Goal: Information Seeking & Learning: Learn about a topic

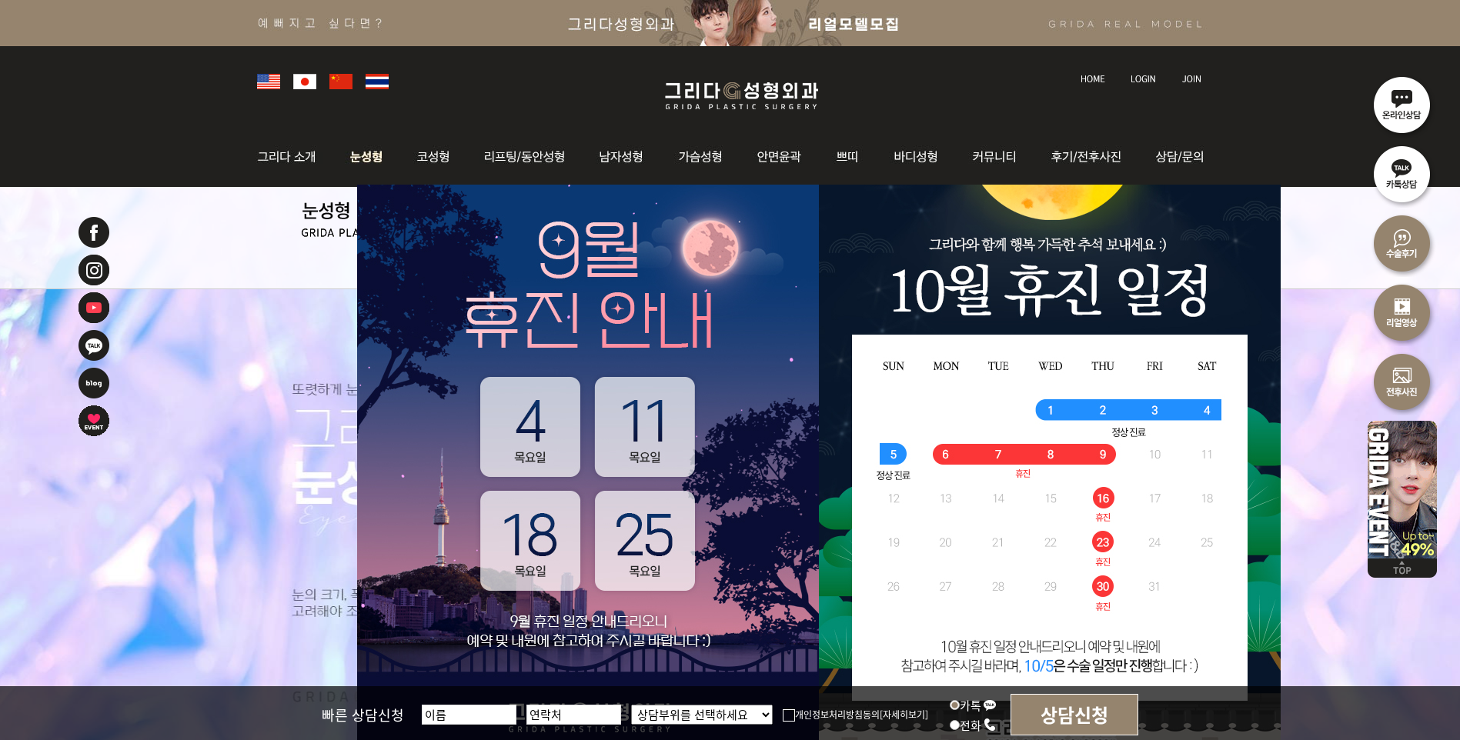
click at [373, 157] on img at bounding box center [366, 157] width 68 height 60
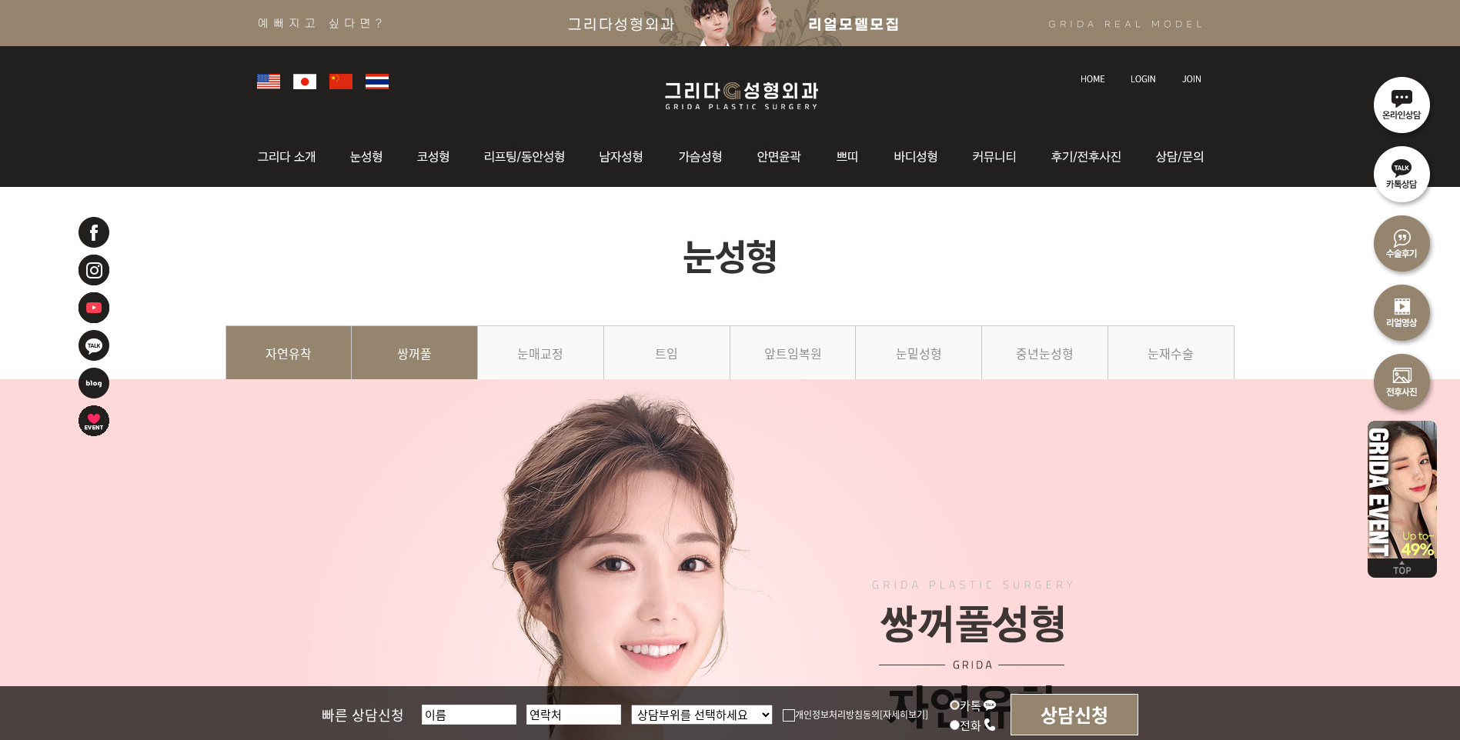
click at [423, 345] on link "쌍꺼풀" at bounding box center [415, 360] width 126 height 70
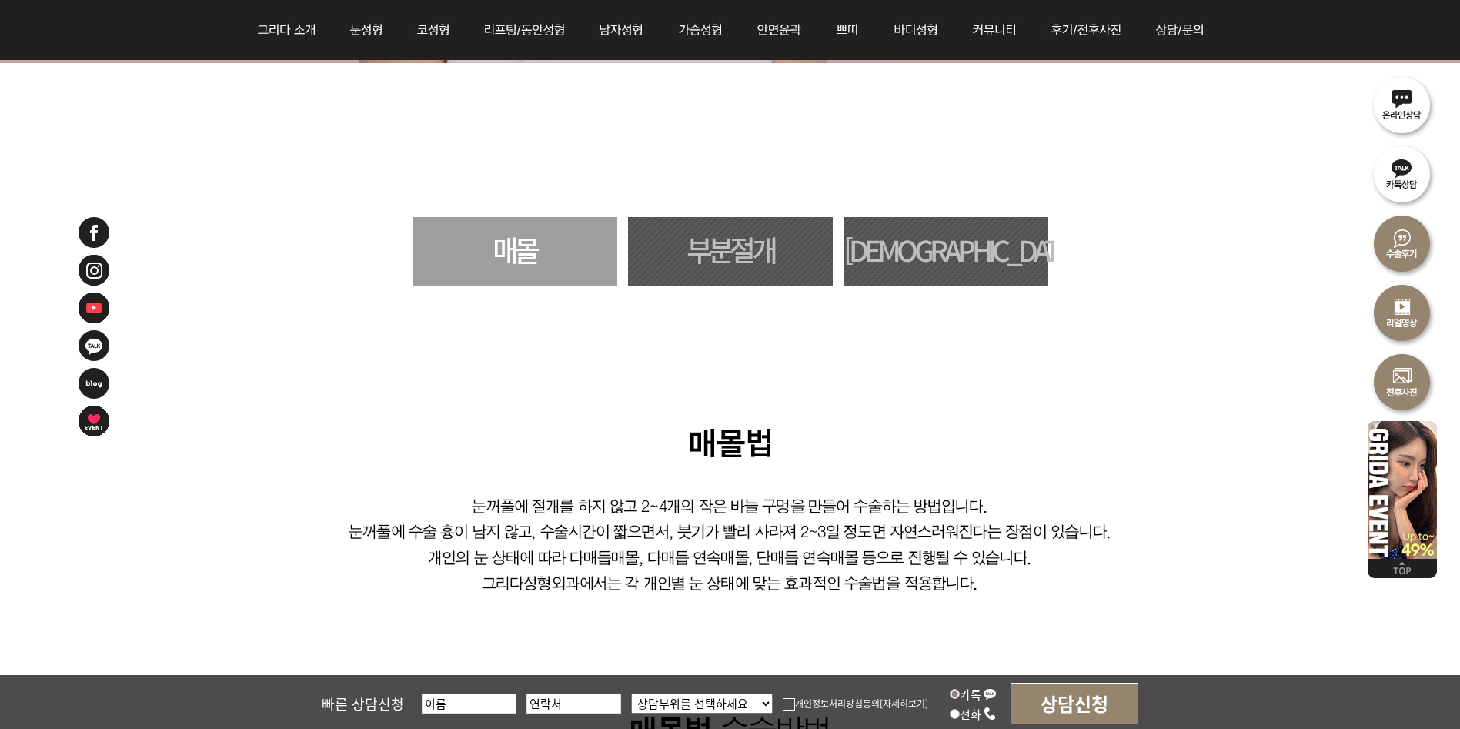
scroll to position [539, 0]
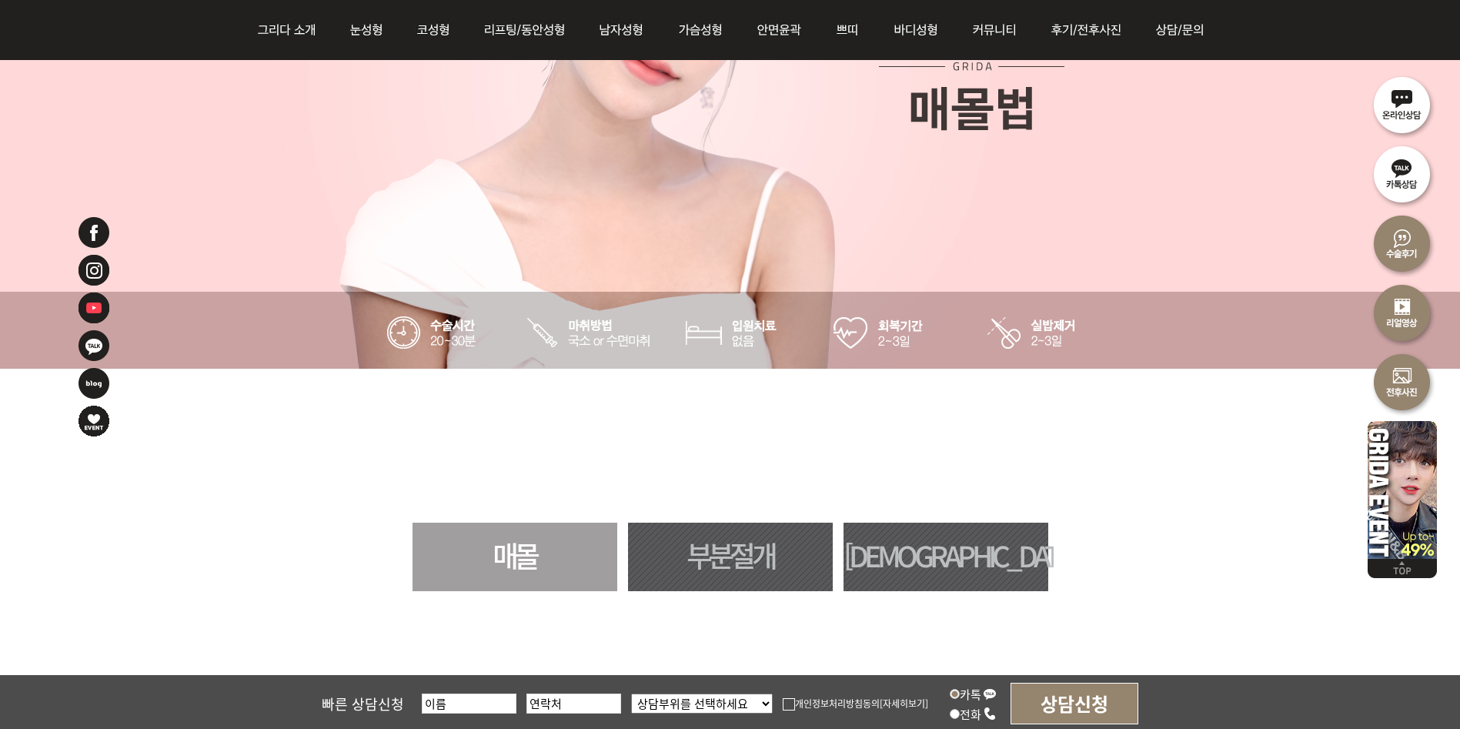
click at [964, 563] on link "[DEMOGRAPHIC_DATA]" at bounding box center [945, 556] width 205 height 68
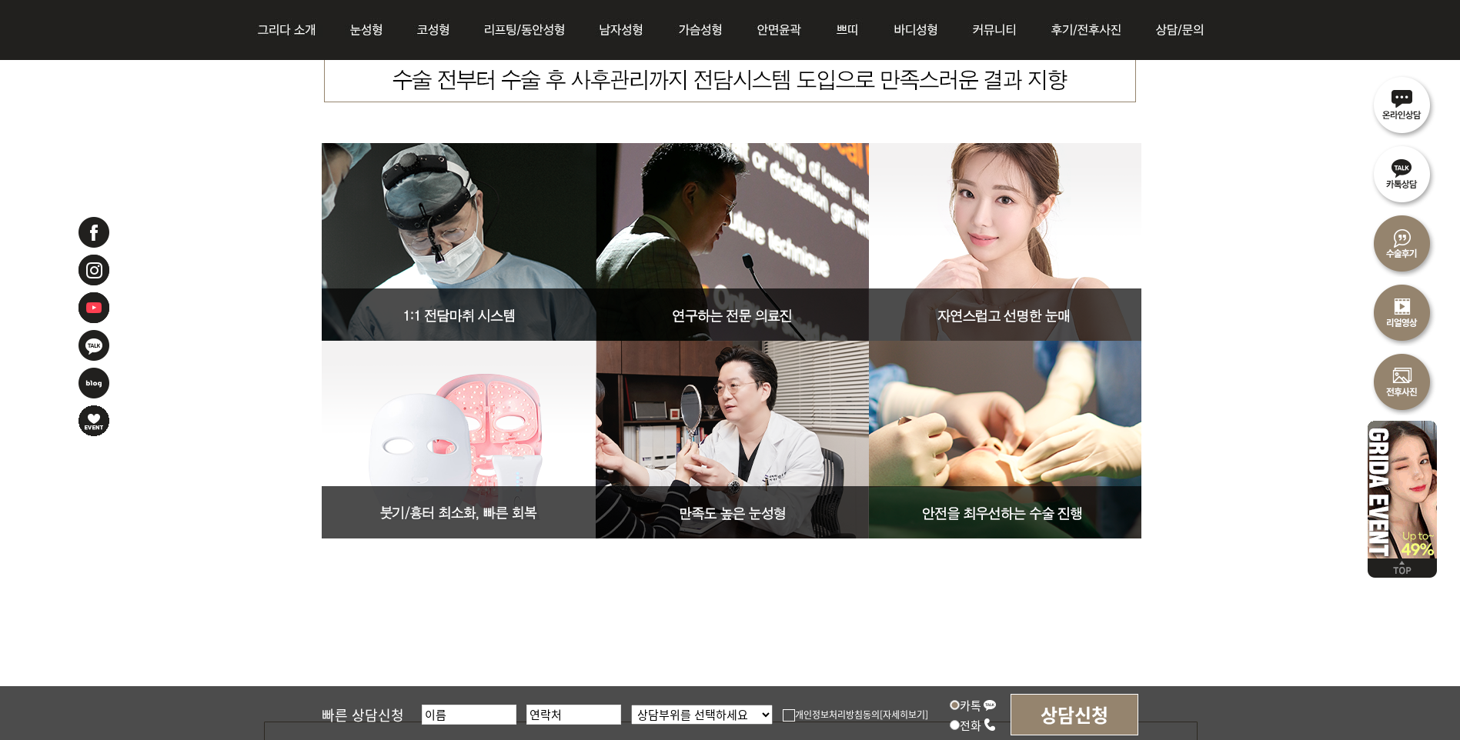
scroll to position [4216, 0]
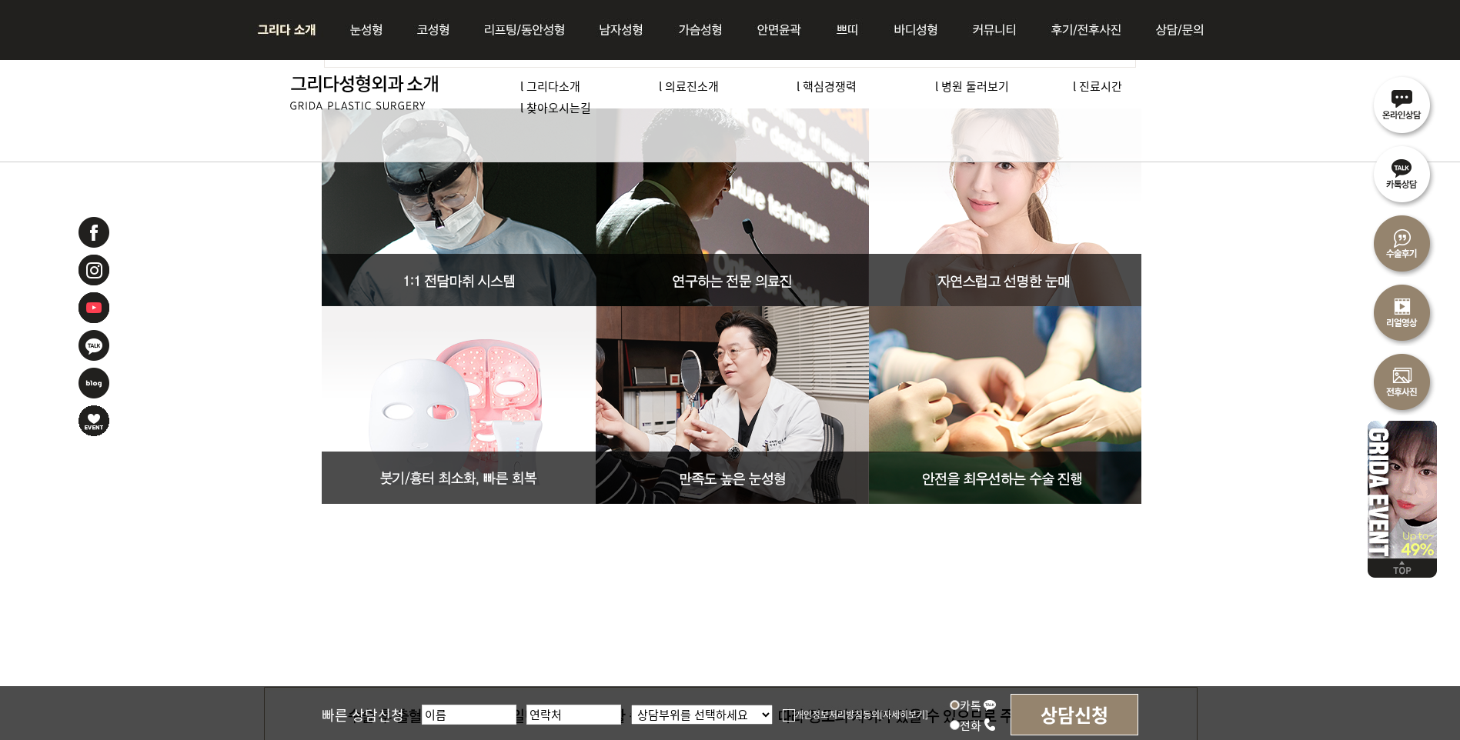
click at [702, 88] on link "l 의료진소개" at bounding box center [689, 86] width 60 height 16
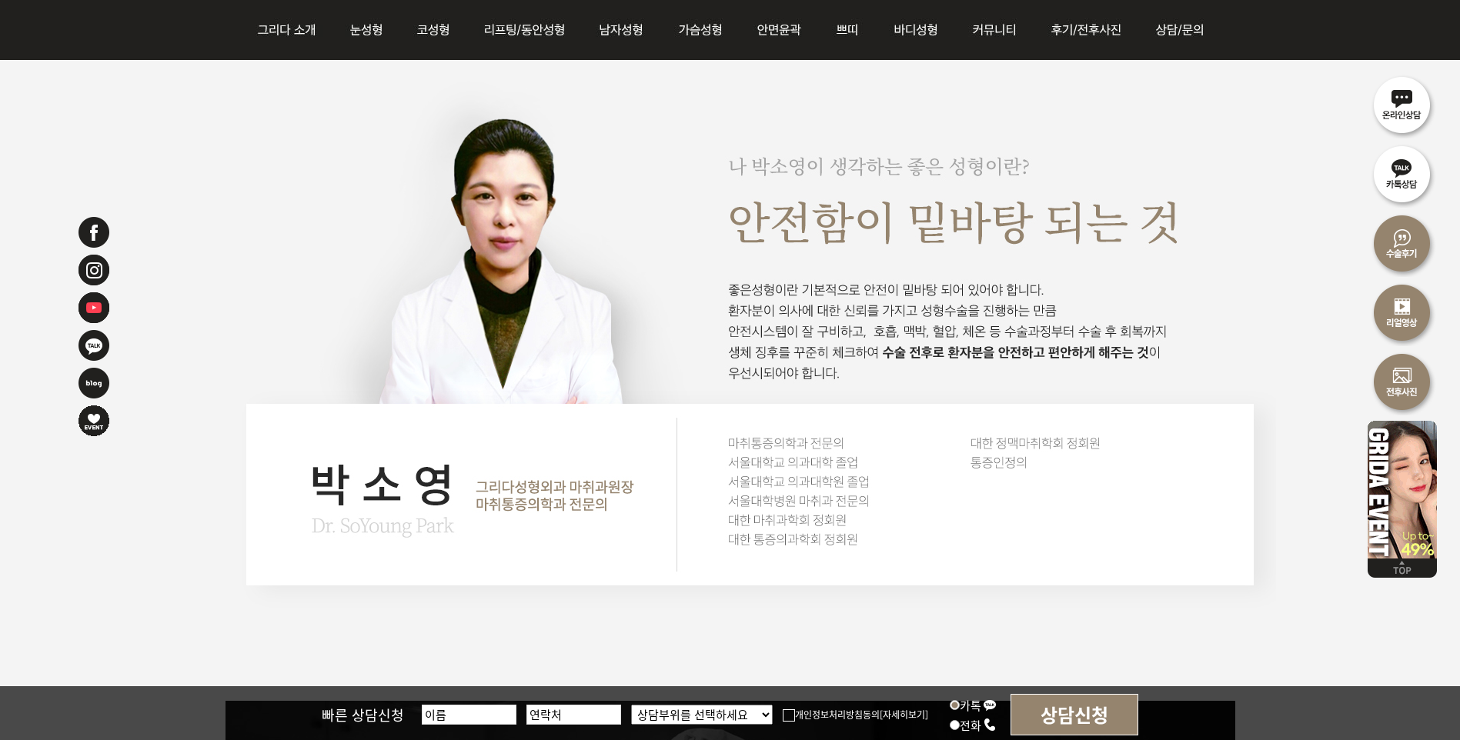
scroll to position [2669, 0]
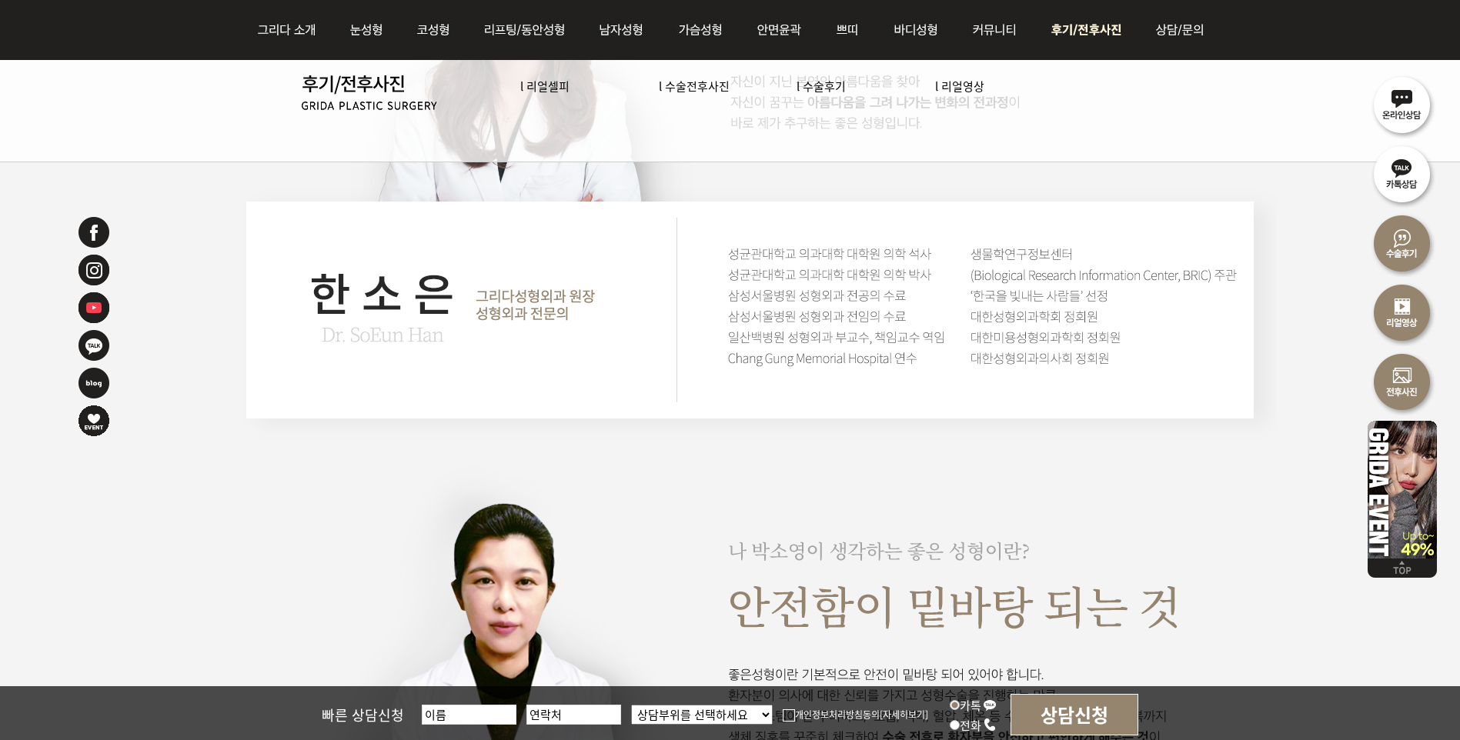
click at [1094, 29] on img at bounding box center [1088, 30] width 107 height 60
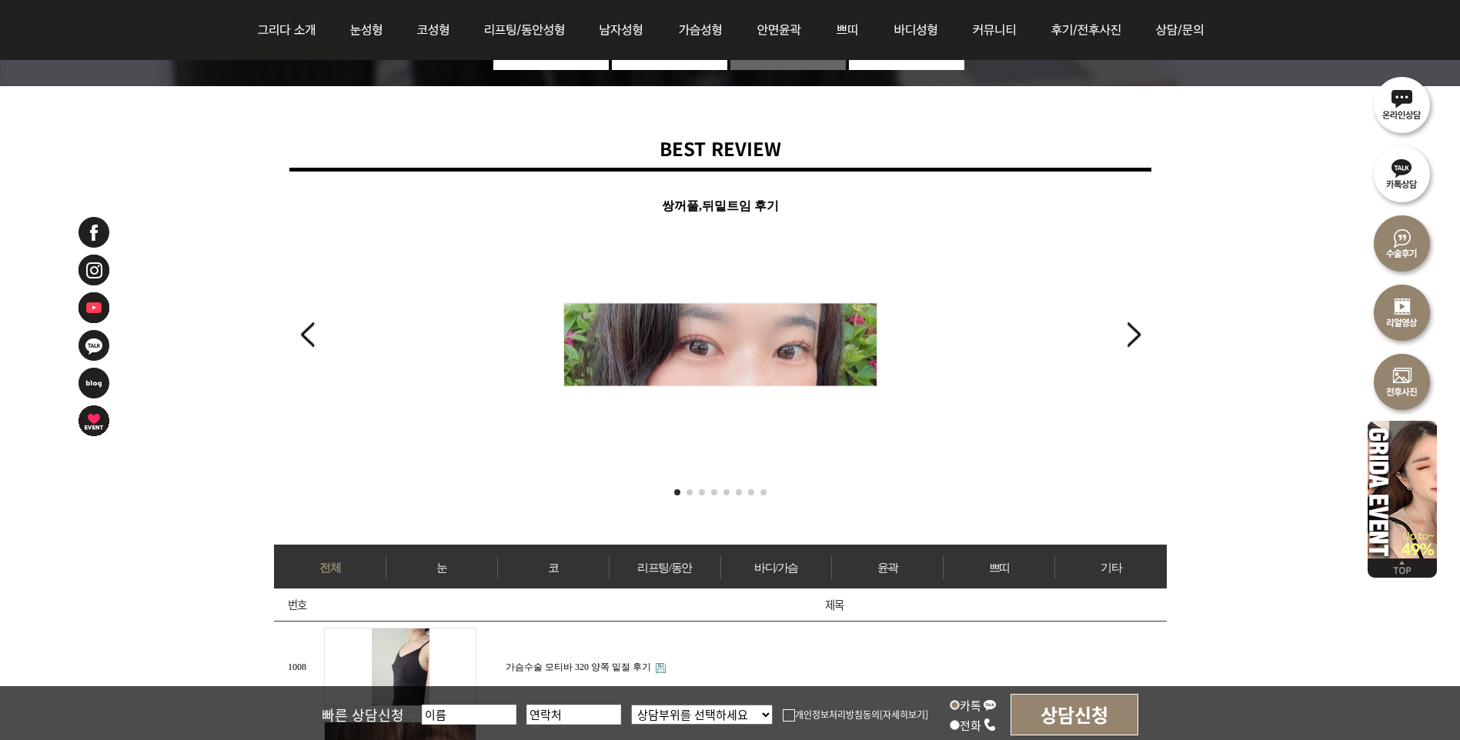
scroll to position [231, 0]
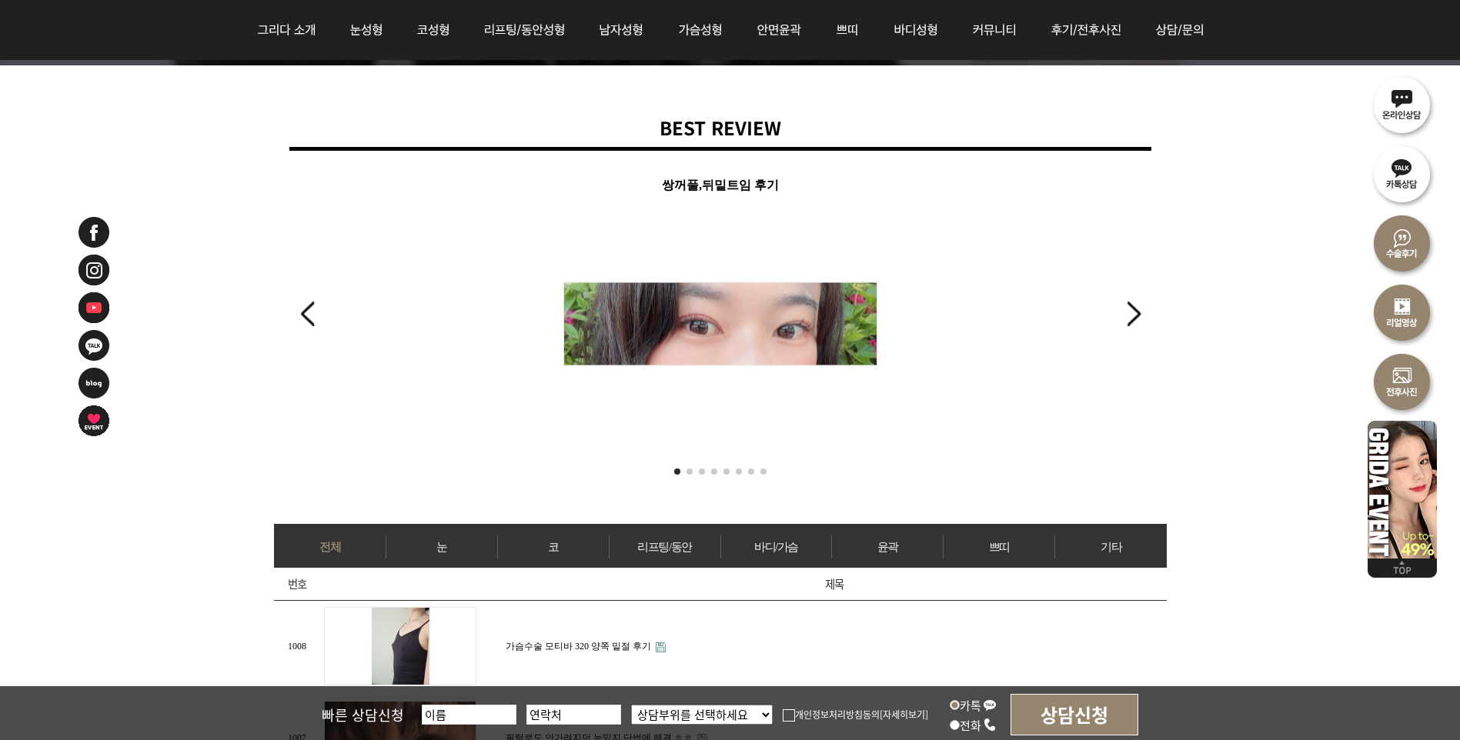
click at [1136, 305] on div "Next slide" at bounding box center [1133, 314] width 21 height 34
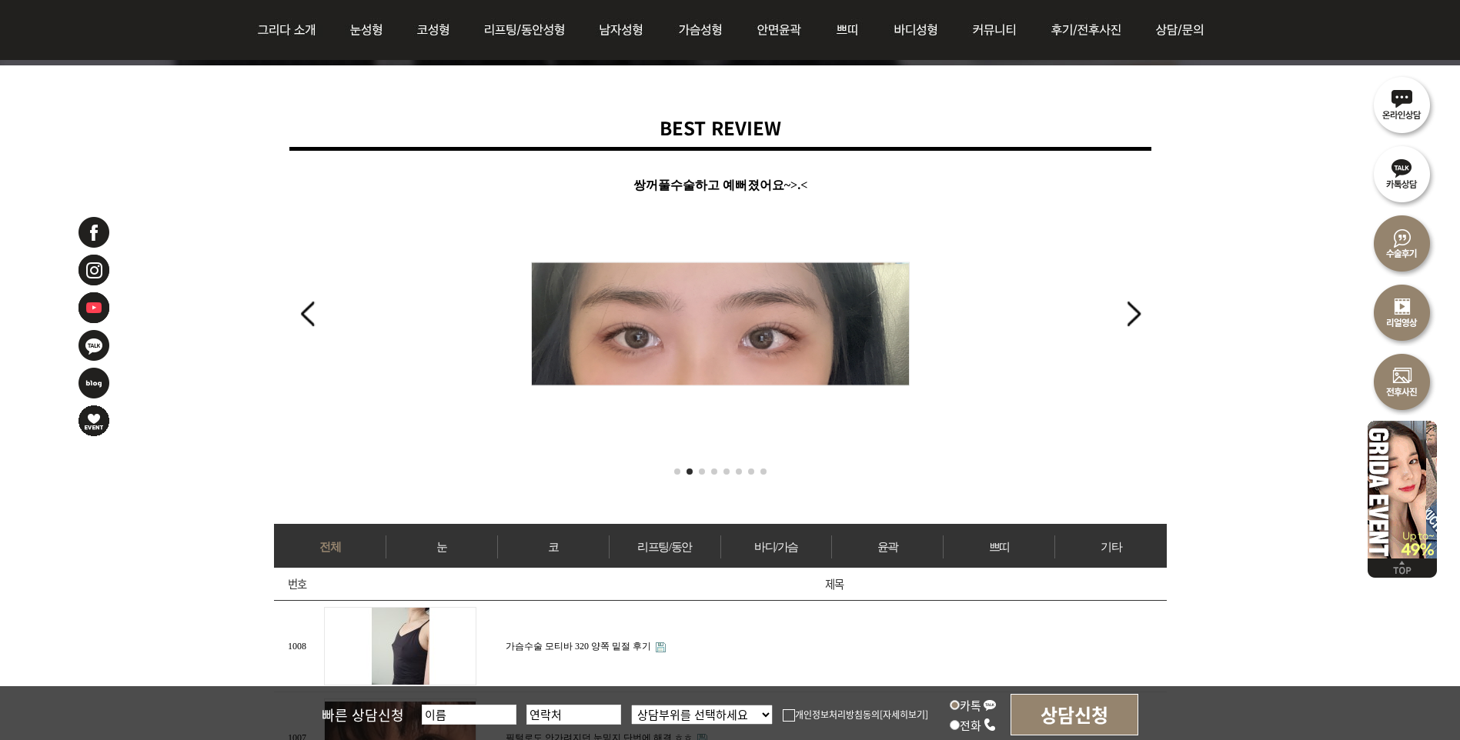
click at [1136, 305] on div "Next slide" at bounding box center [1133, 314] width 21 height 34
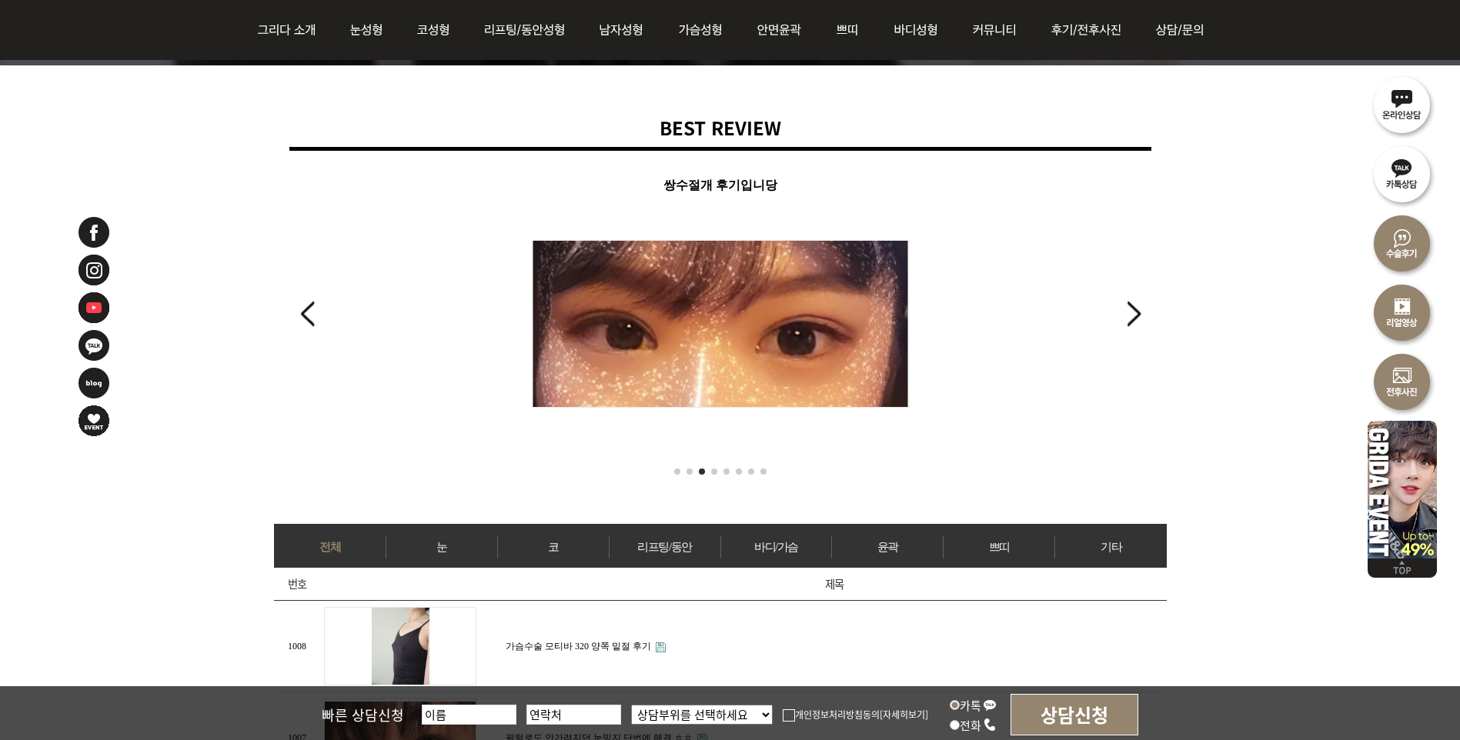
click at [1136, 305] on div "Next slide" at bounding box center [1133, 314] width 21 height 34
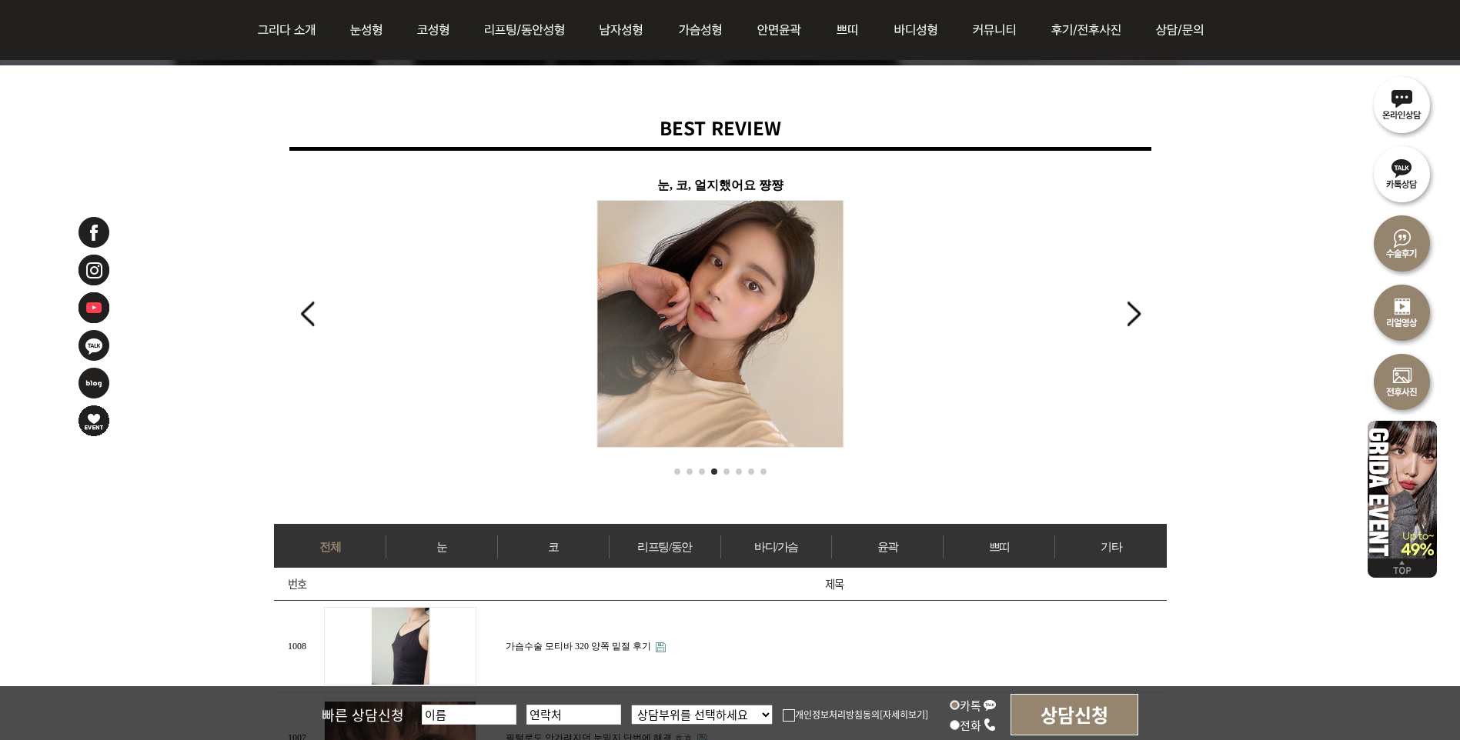
click at [1136, 305] on div "Next slide" at bounding box center [1133, 314] width 21 height 34
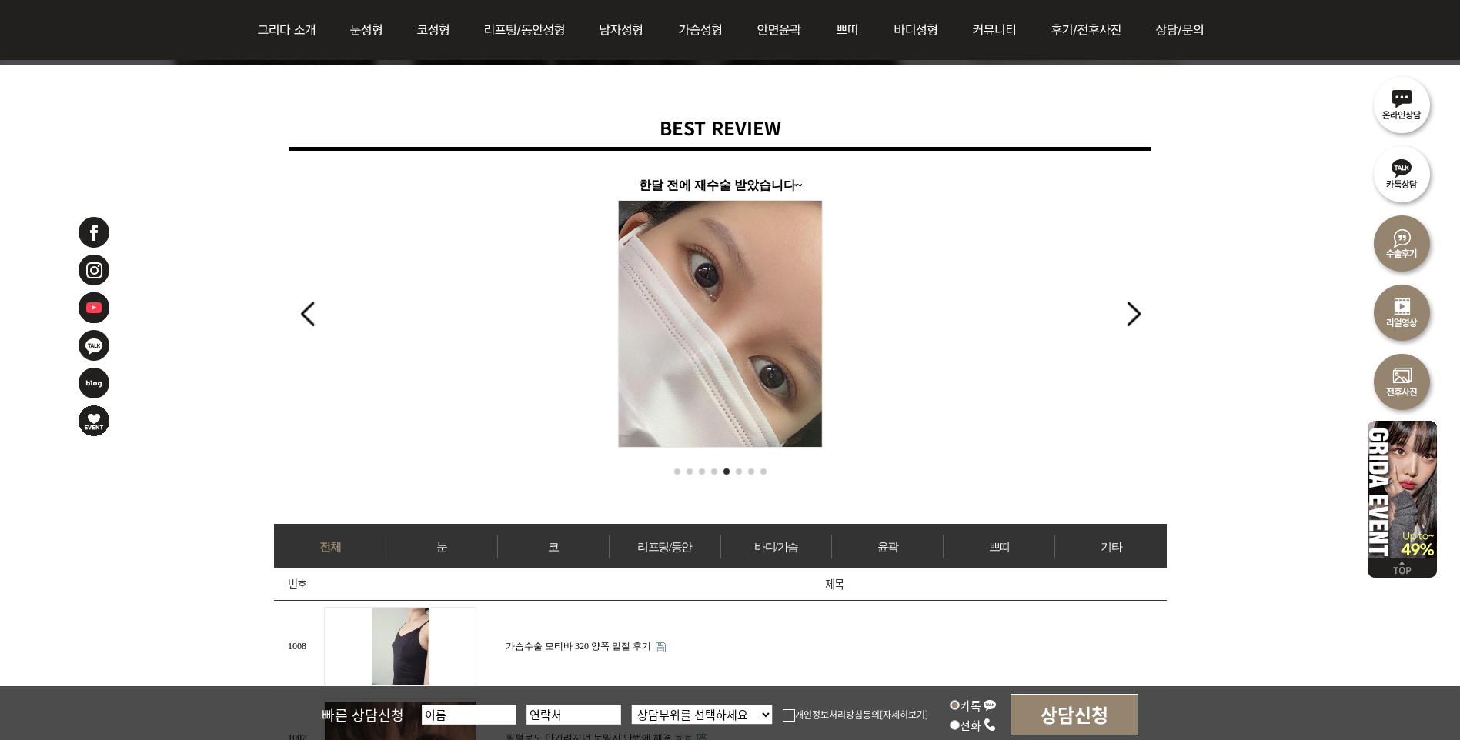
click at [1136, 305] on div "Next slide" at bounding box center [1133, 314] width 21 height 34
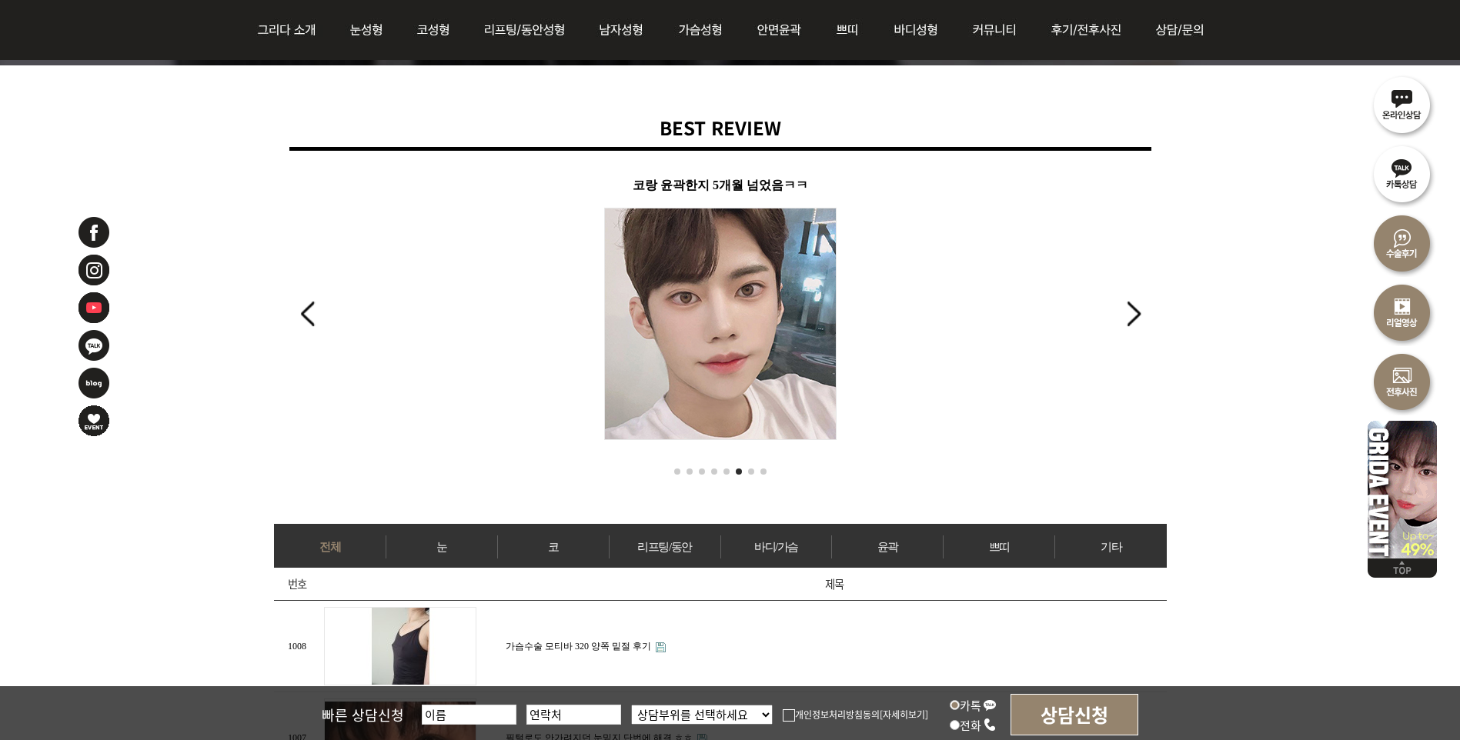
click at [1136, 305] on div "Next slide" at bounding box center [1133, 314] width 21 height 34
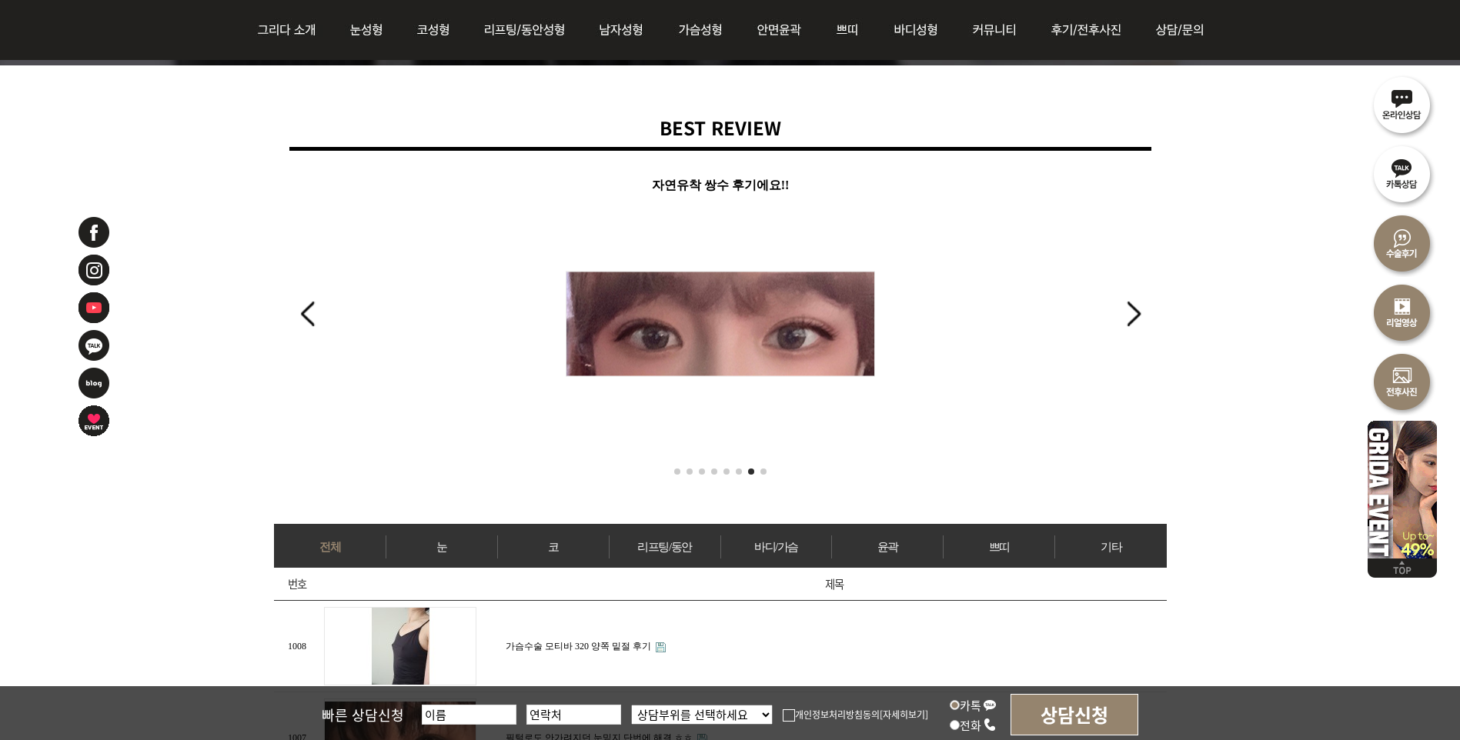
click at [1136, 305] on div "Next slide" at bounding box center [1133, 314] width 21 height 34
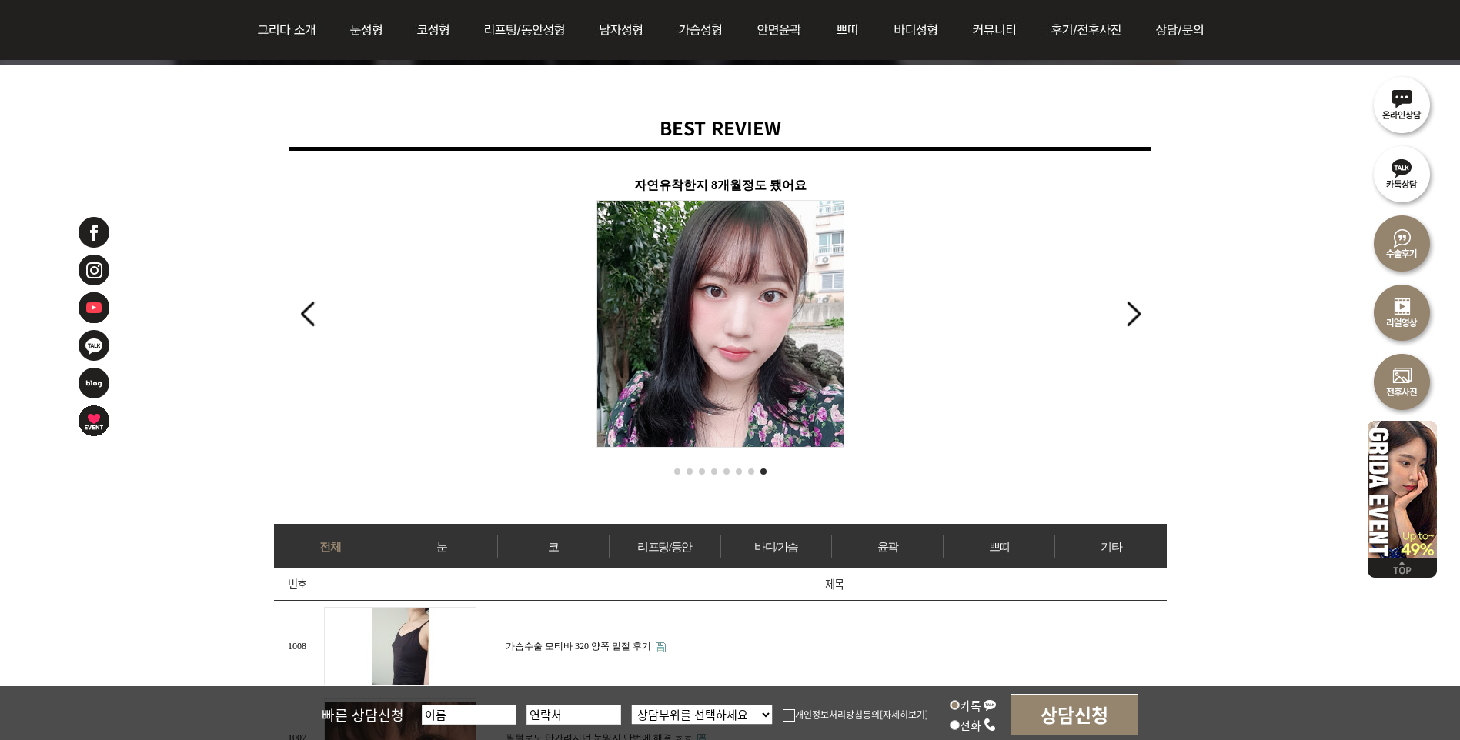
click at [1136, 305] on div "Next slide" at bounding box center [1133, 314] width 21 height 34
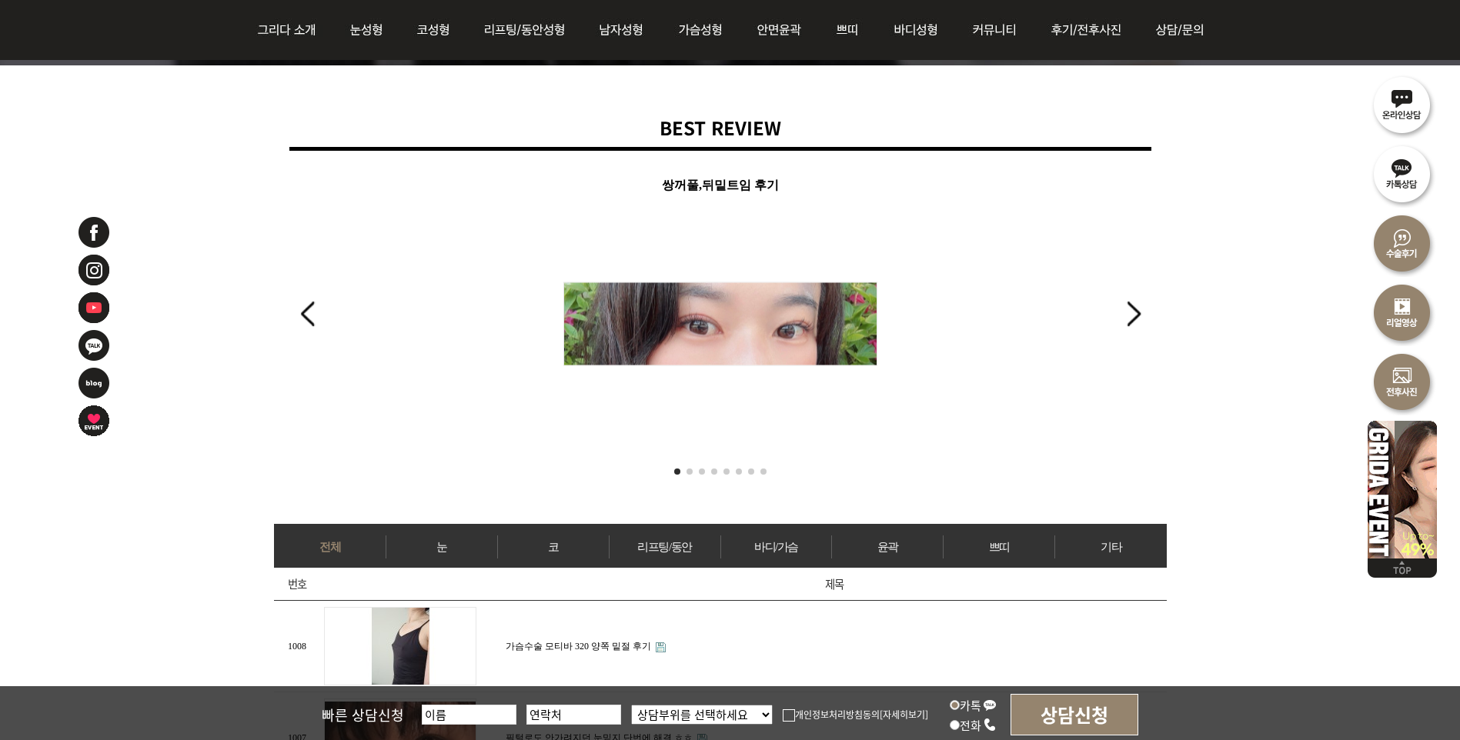
click at [1136, 305] on div "Next slide" at bounding box center [1133, 314] width 21 height 34
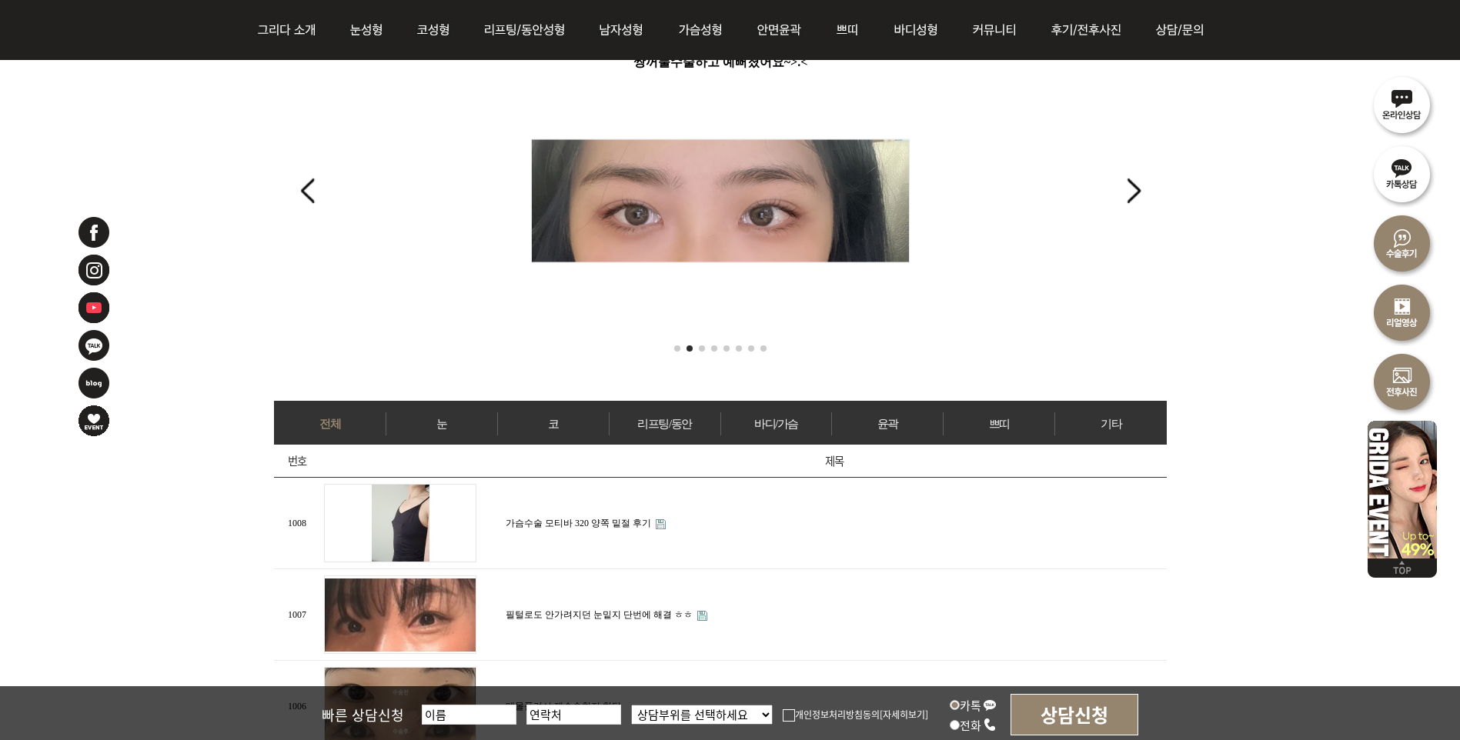
scroll to position [539, 0]
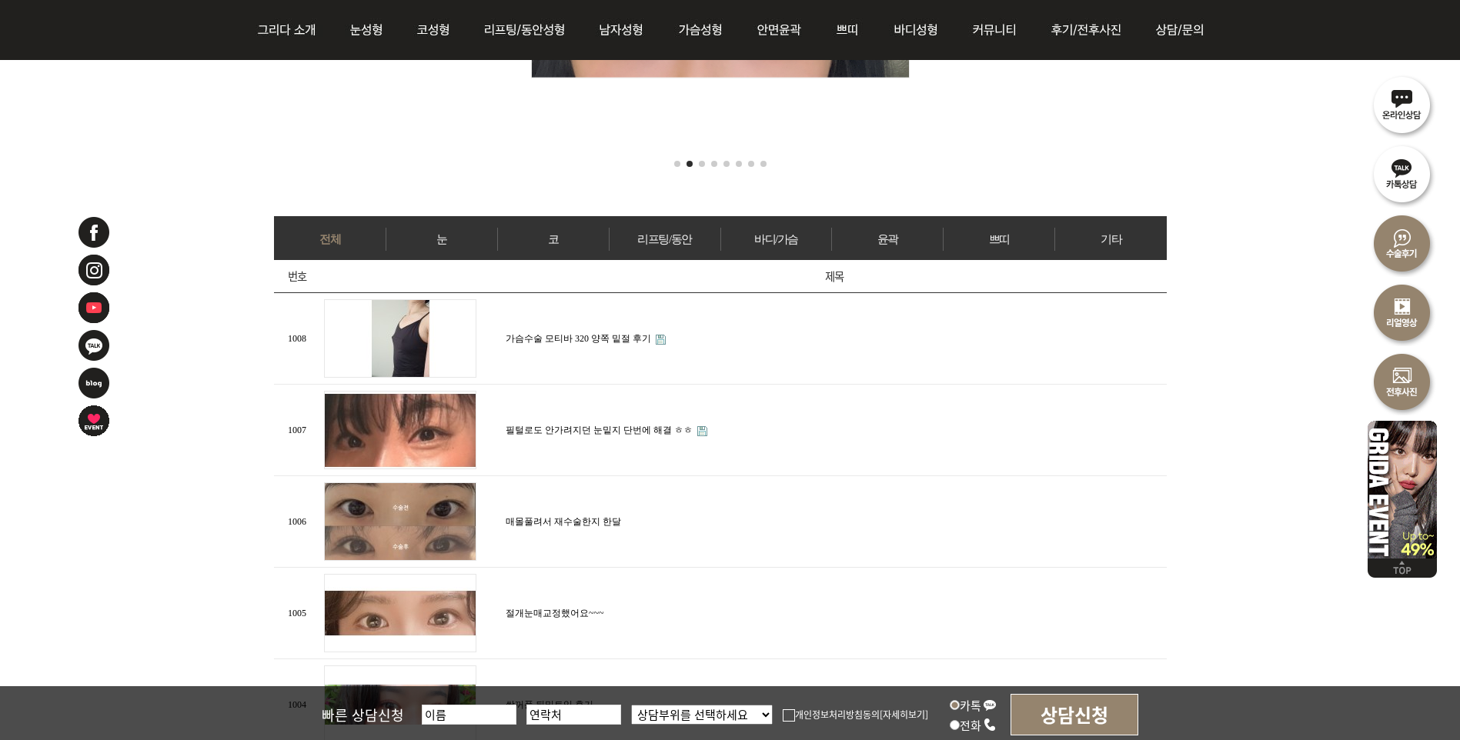
click at [585, 335] on link "가슴수술 모티바 320 양쪽 밑절 후기" at bounding box center [578, 338] width 145 height 11
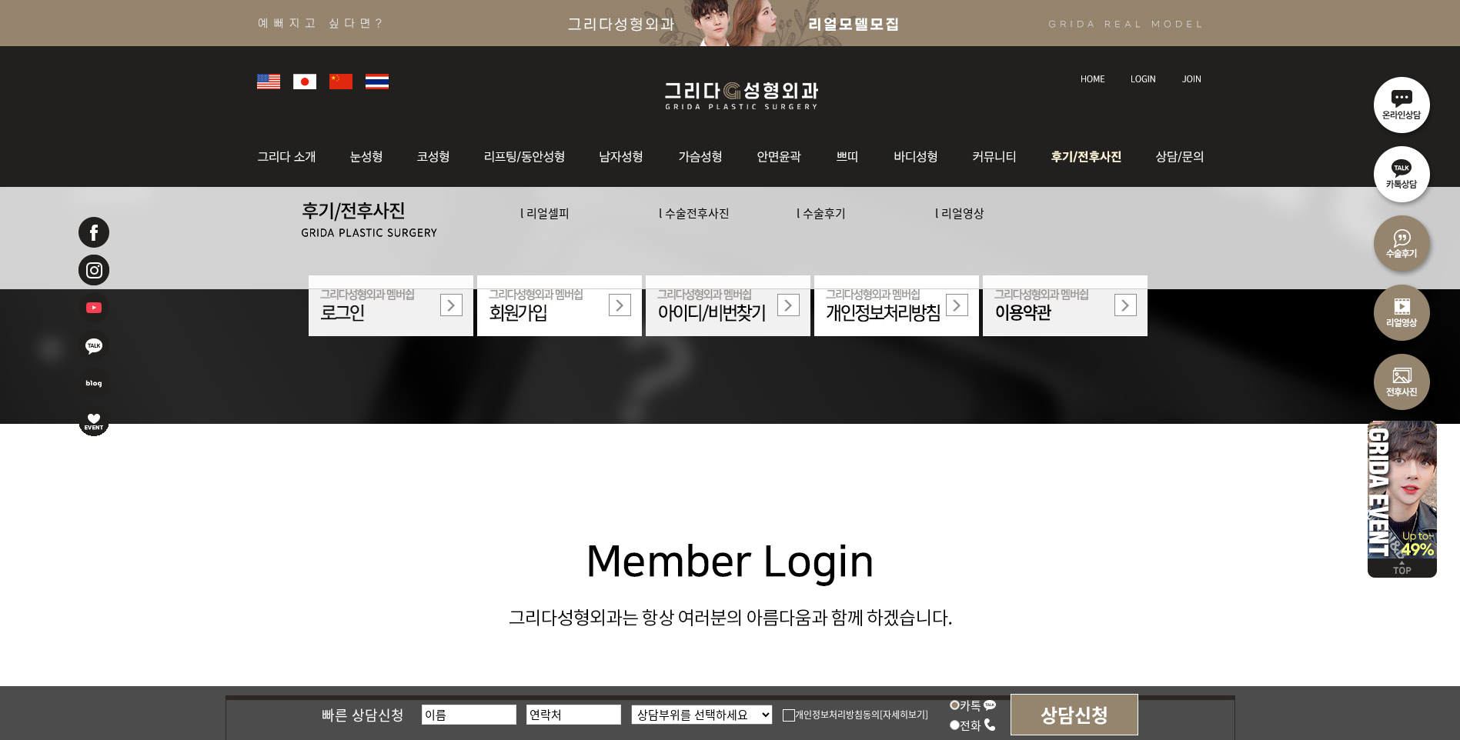
click at [1094, 159] on img at bounding box center [1088, 157] width 107 height 60
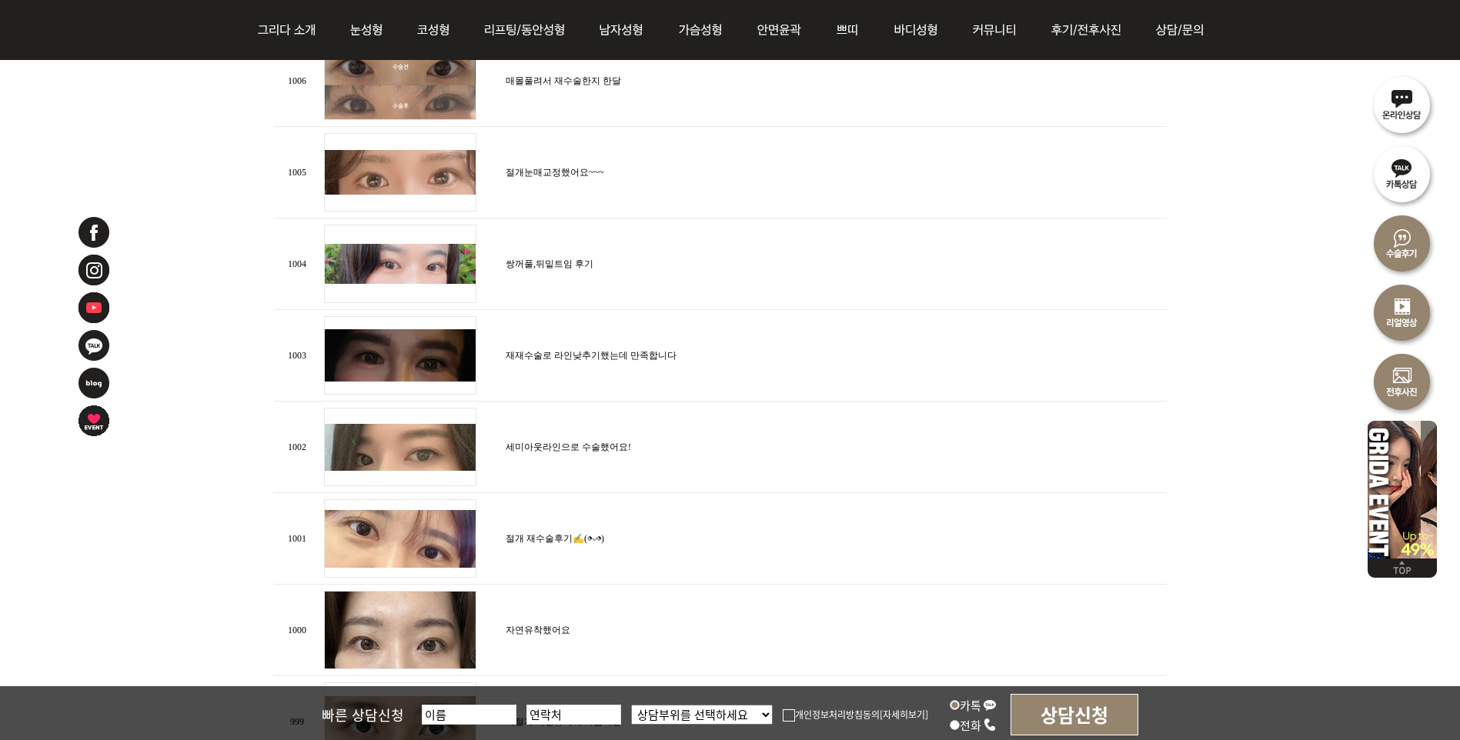
scroll to position [1000, 0]
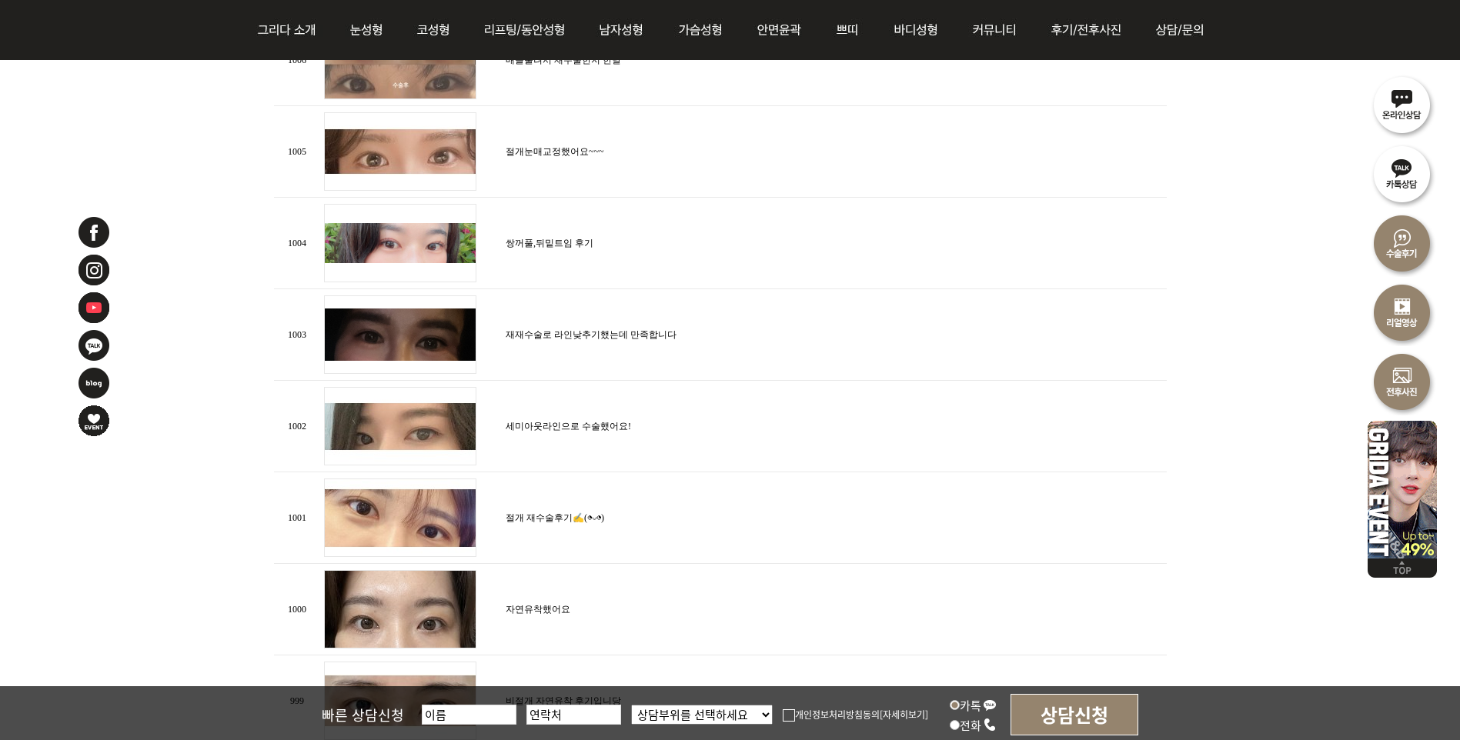
click at [419, 438] on img at bounding box center [400, 426] width 152 height 78
click at [526, 425] on link "세미아웃라인으로 수술했어요!" at bounding box center [568, 426] width 125 height 11
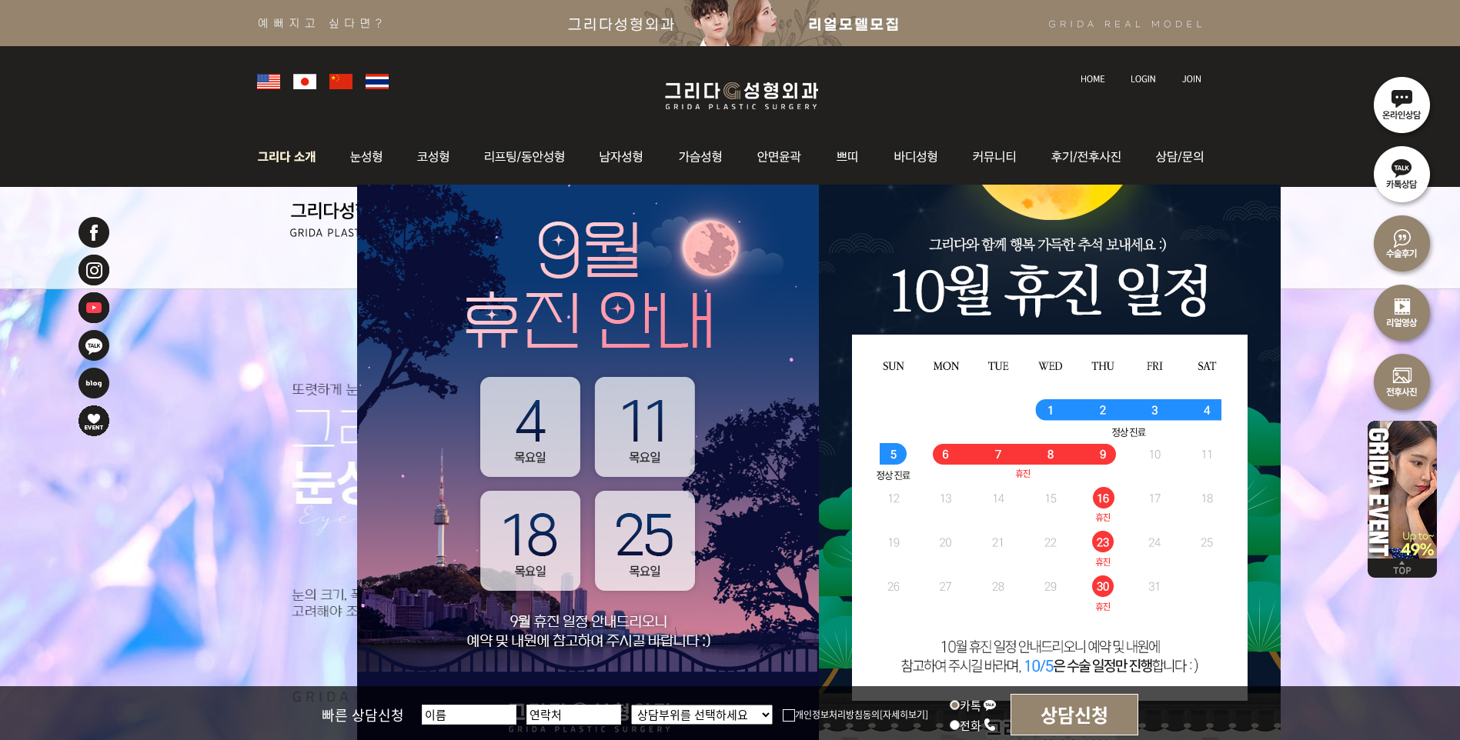
click at [295, 159] on img at bounding box center [290, 157] width 83 height 60
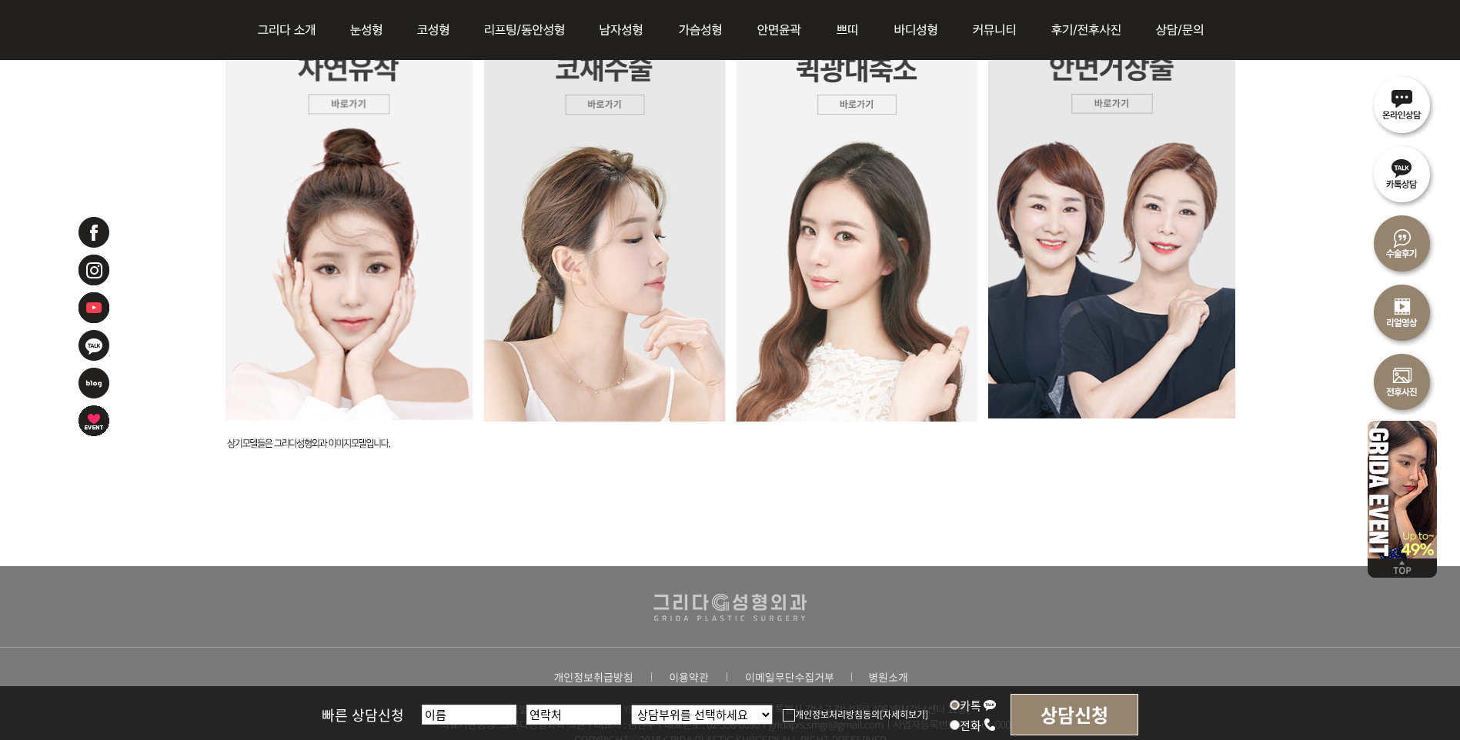
scroll to position [3853, 0]
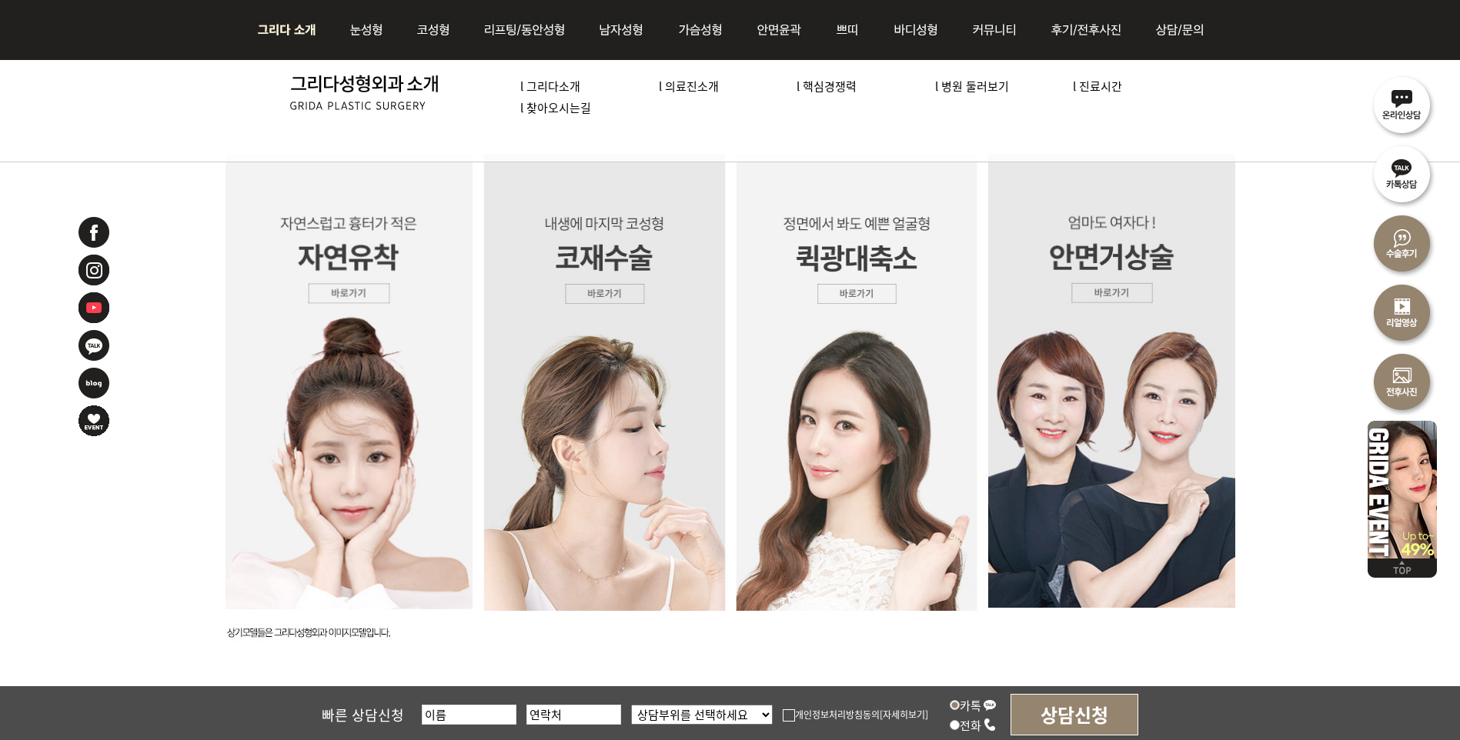
click at [685, 86] on link "l 의료진소개" at bounding box center [689, 86] width 60 height 16
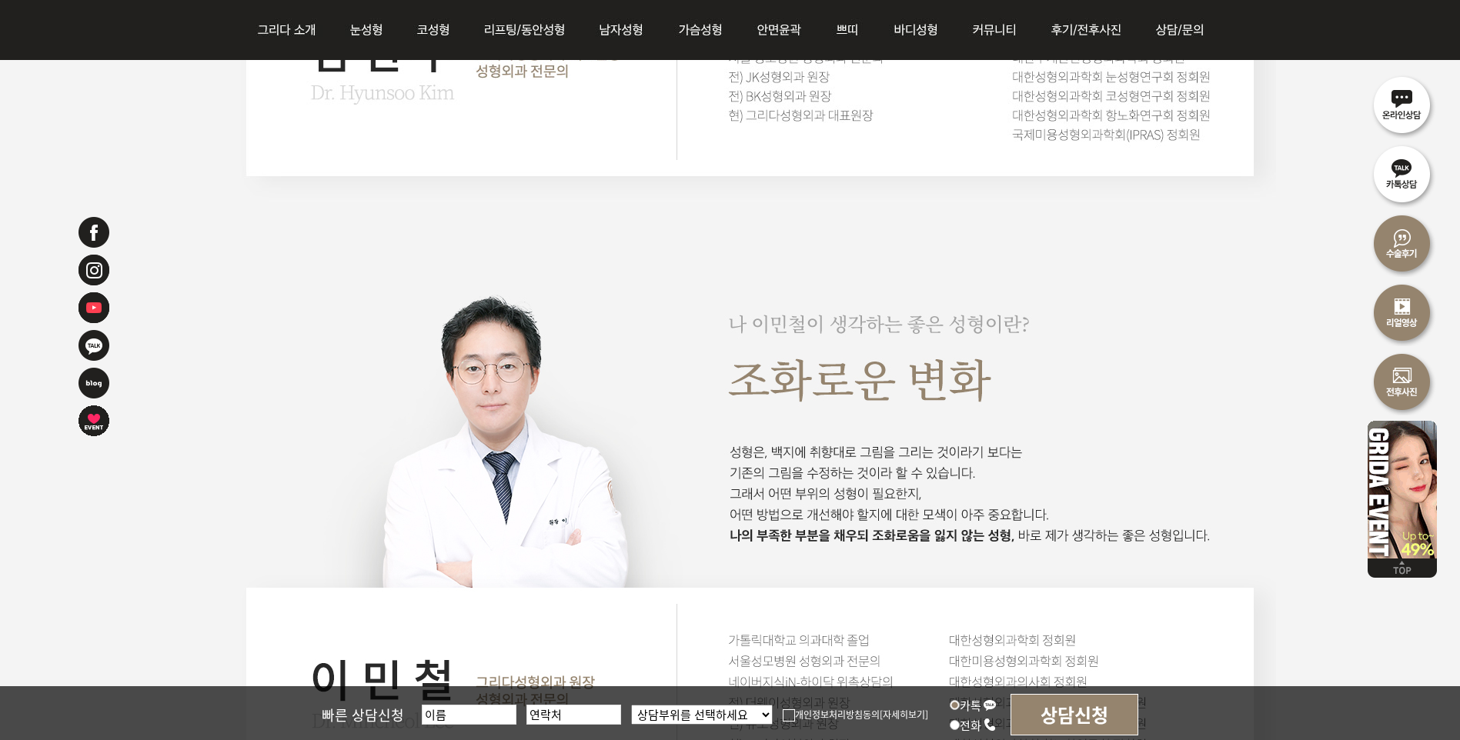
scroll to position [1924, 0]
